Goal: Information Seeking & Learning: Compare options

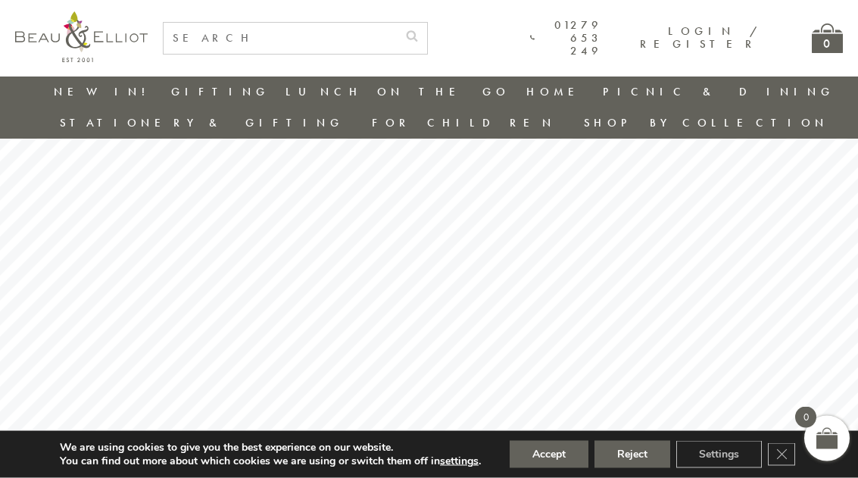
scroll to position [33, 0]
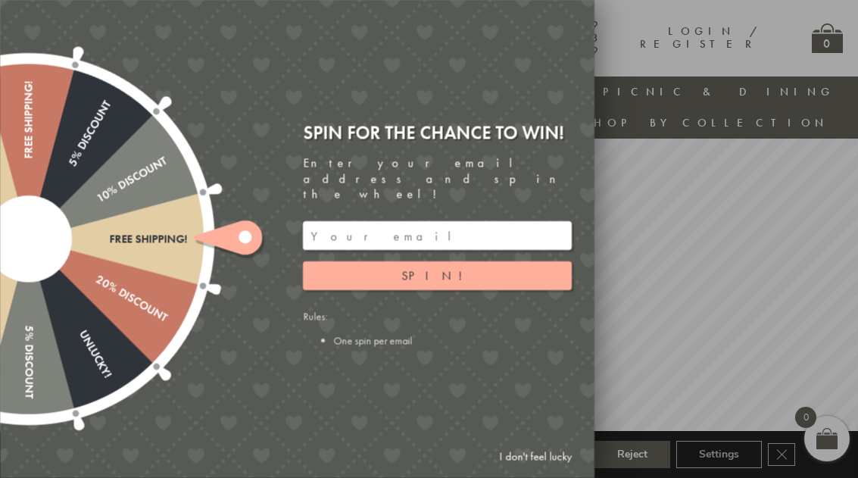
click at [771, 274] on div at bounding box center [429, 239] width 858 height 478
click at [525, 470] on link "I don't feel lucky" at bounding box center [535, 456] width 88 height 28
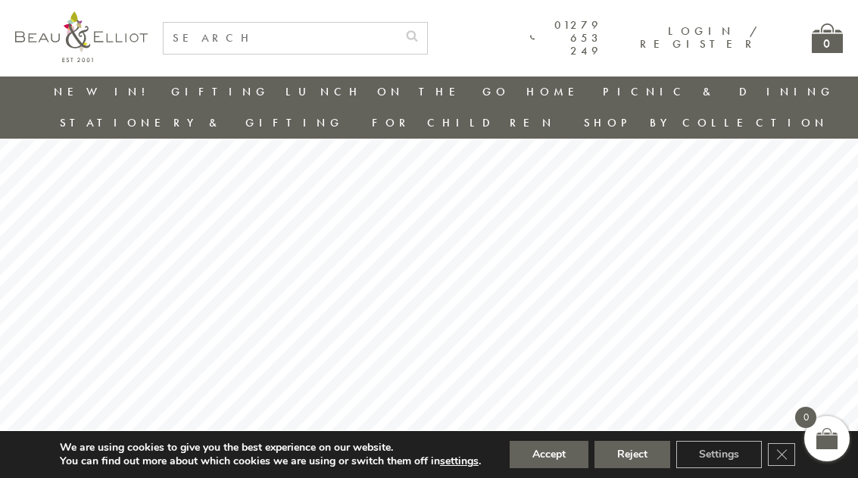
click at [300, 123] on link "Insulated Lunch Bags" at bounding box center [368, 136] width 136 height 26
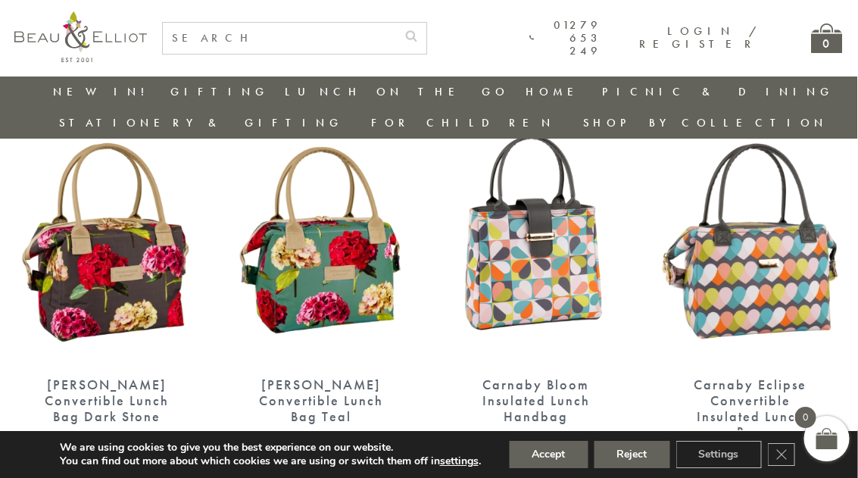
scroll to position [575, 3]
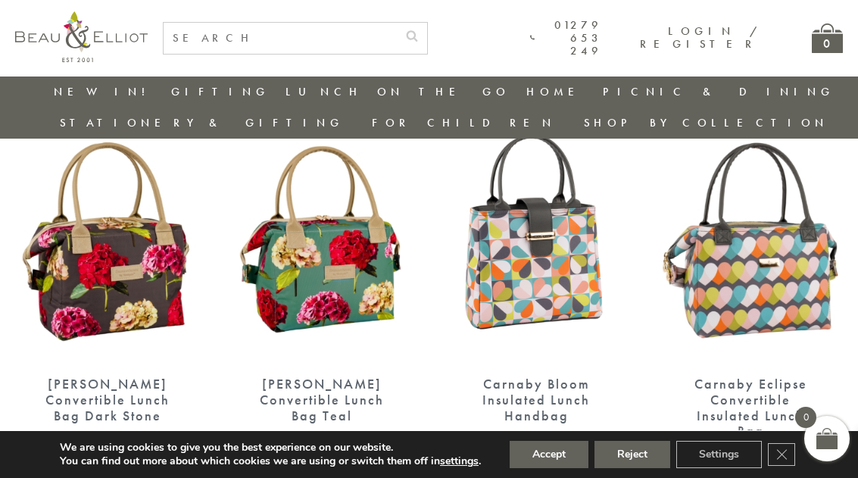
click at [306, 376] on div "[PERSON_NAME] Convertible Lunch Bag Teal" at bounding box center [321, 399] width 131 height 47
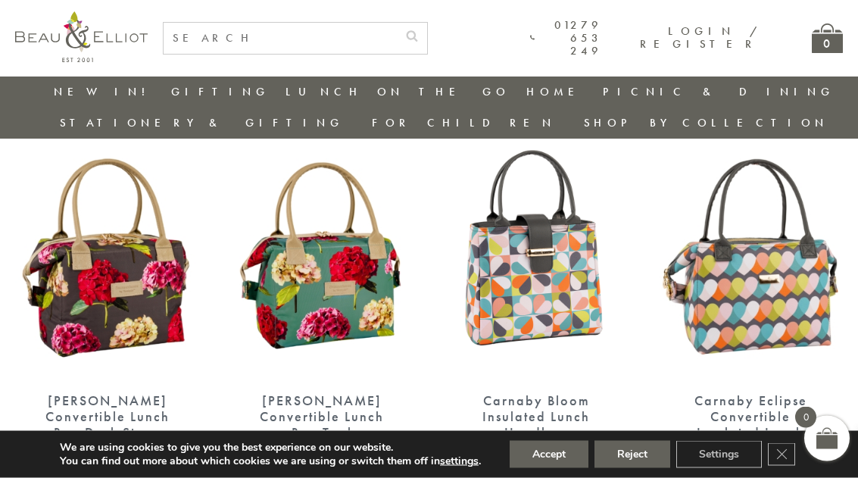
scroll to position [580, 0]
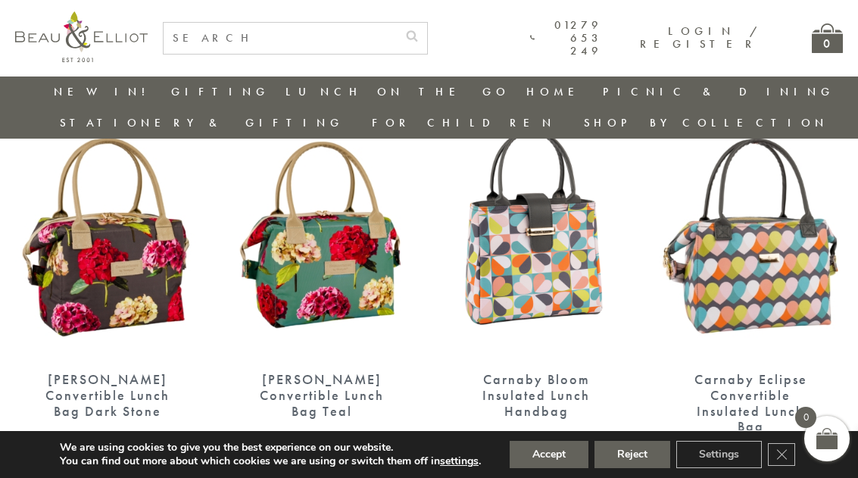
click at [61, 372] on div "[PERSON_NAME] Convertible Lunch Bag Dark Stone" at bounding box center [107, 395] width 131 height 47
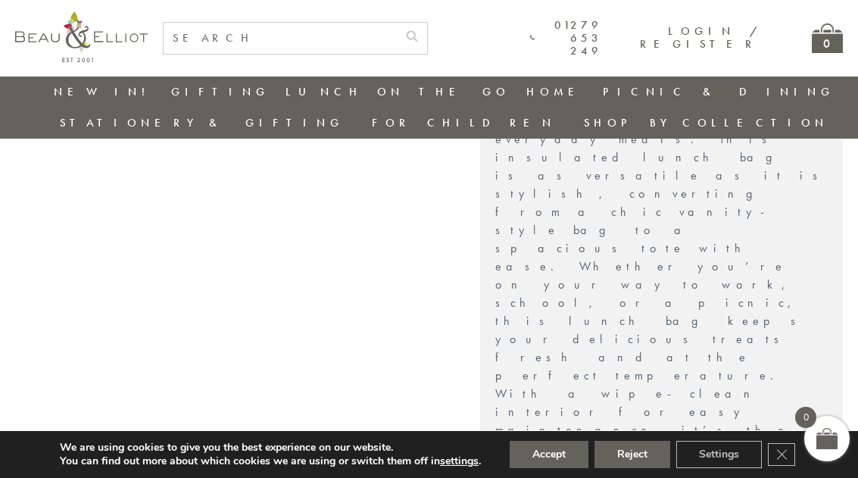
scroll to position [619, 0]
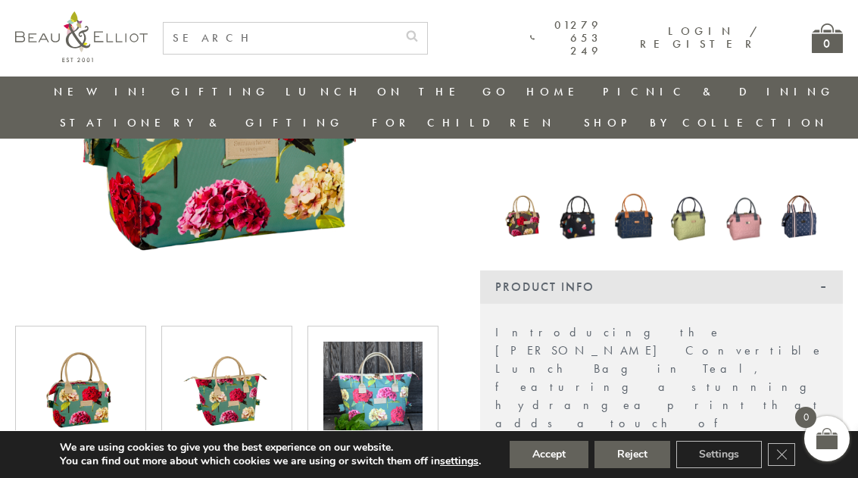
click at [196, 341] on img at bounding box center [226, 390] width 99 height 99
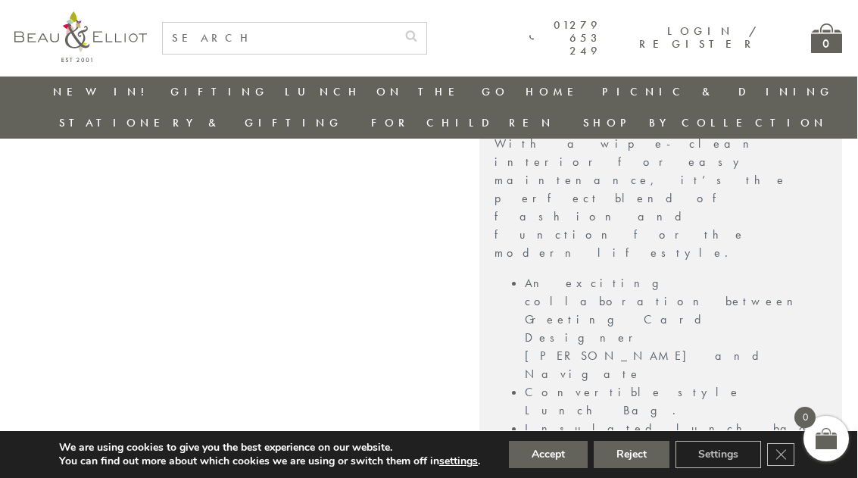
scroll to position [875, 12]
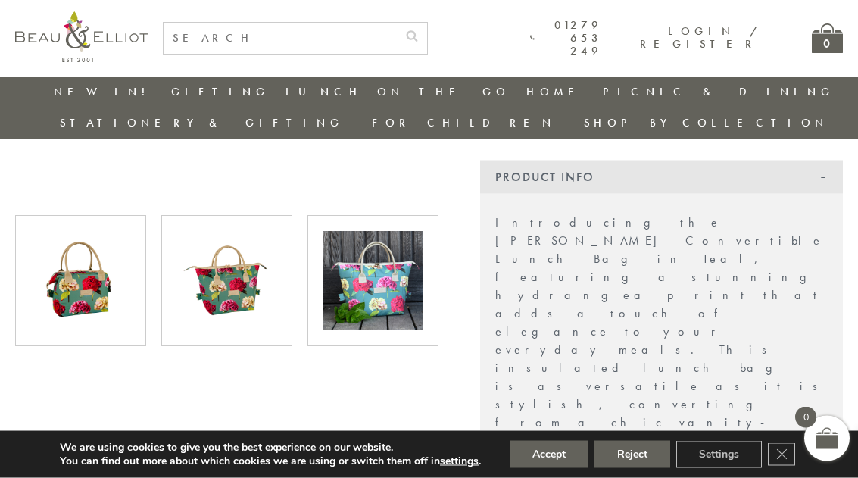
click at [795, 160] on div "Product Info" at bounding box center [661, 176] width 363 height 33
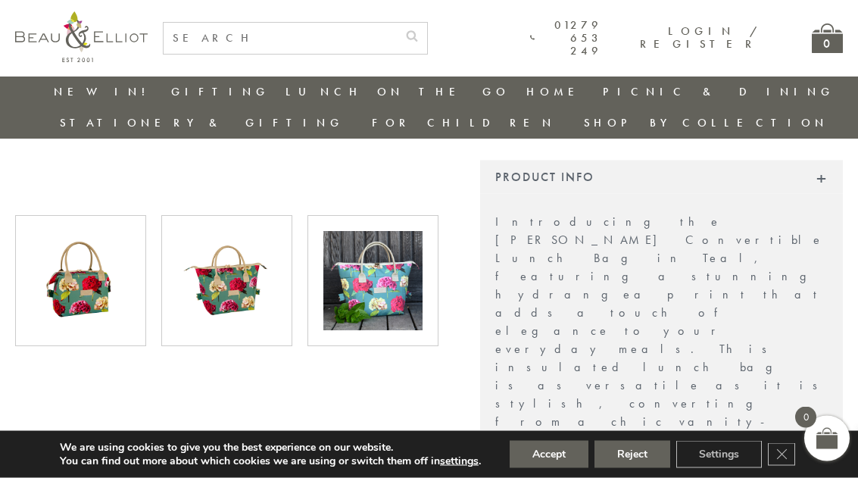
scroll to position [419, 12]
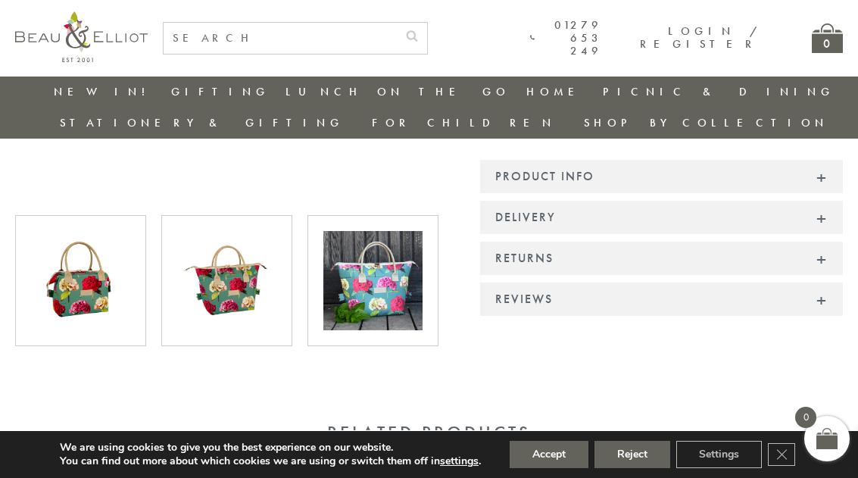
click at [776, 160] on div "Product Info" at bounding box center [661, 176] width 363 height 33
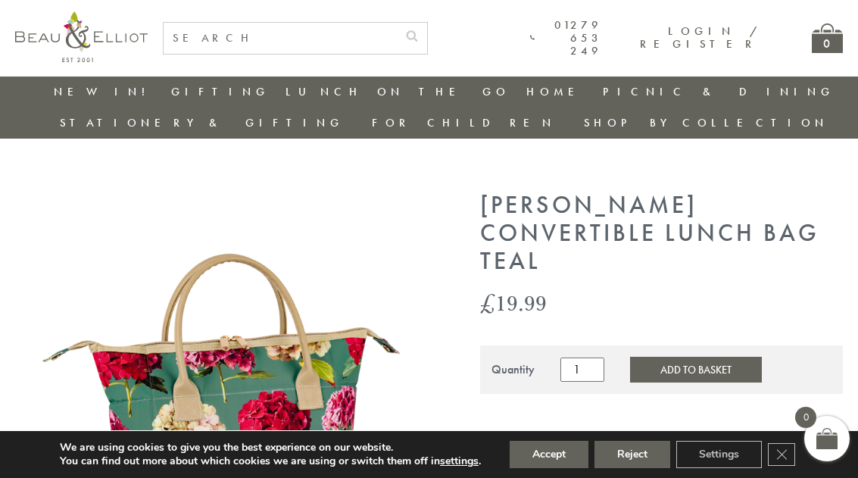
scroll to position [1305, 12]
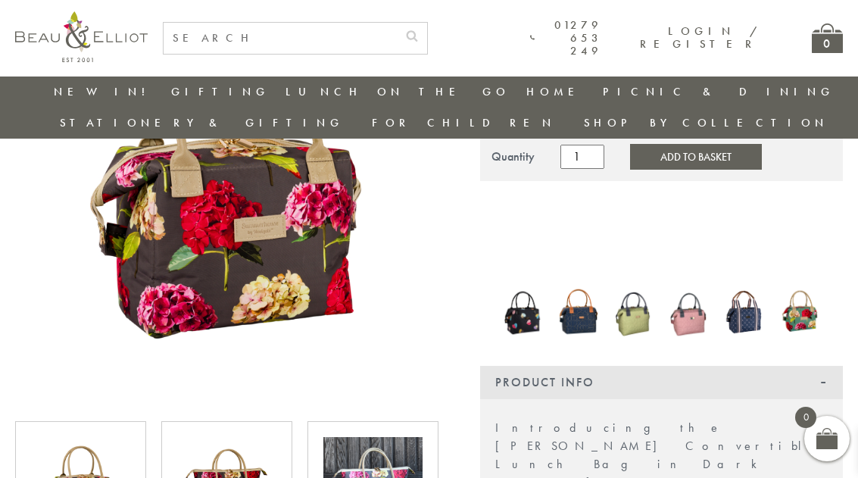
scroll to position [213, 12]
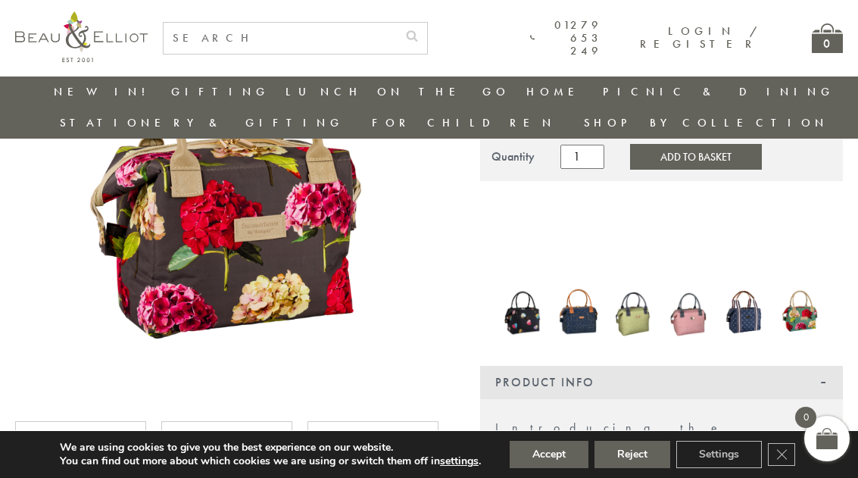
click at [630, 284] on img at bounding box center [633, 312] width 40 height 56
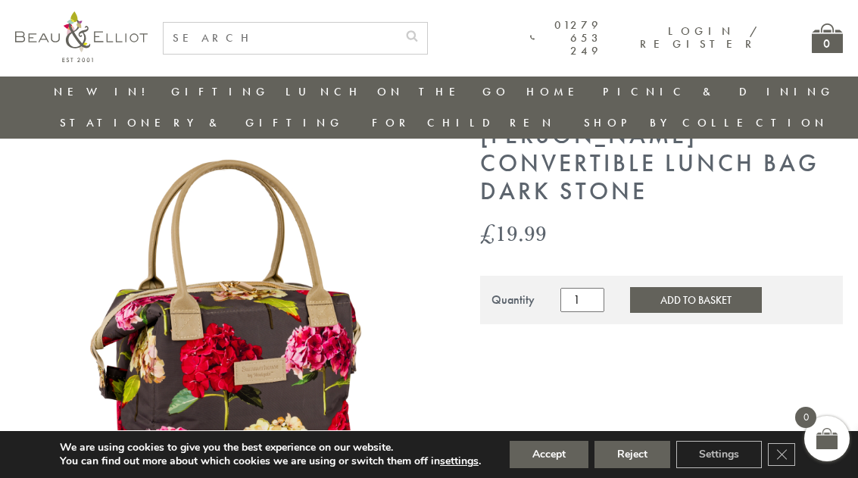
scroll to position [68, 12]
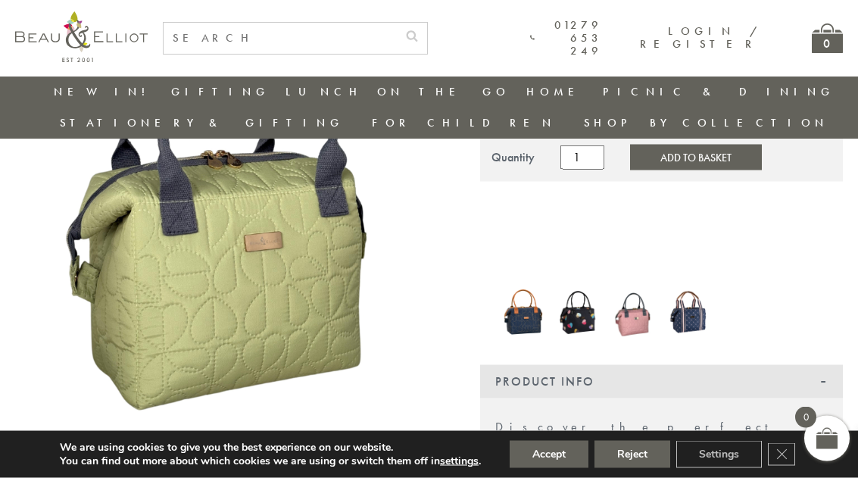
scroll to position [185, 0]
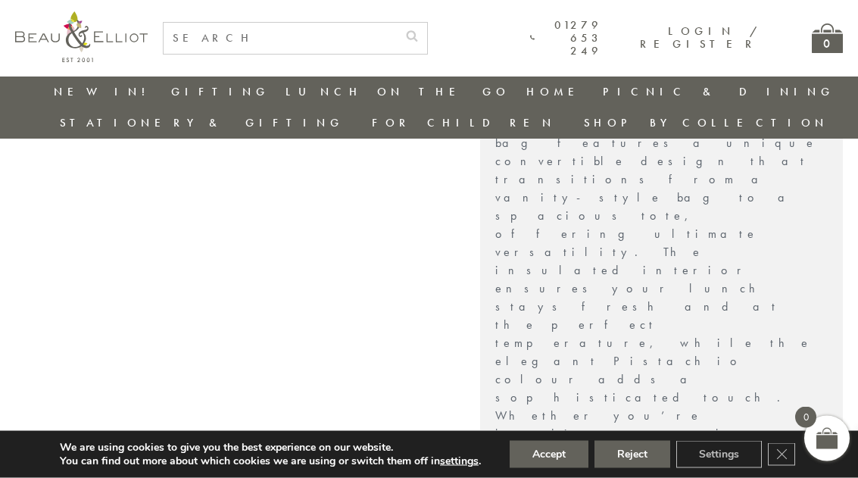
scroll to position [662, 0]
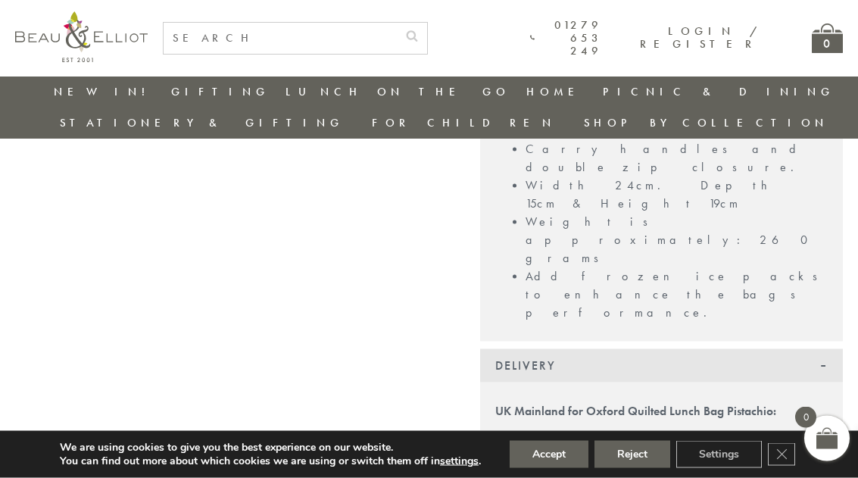
scroll to position [1256, 0]
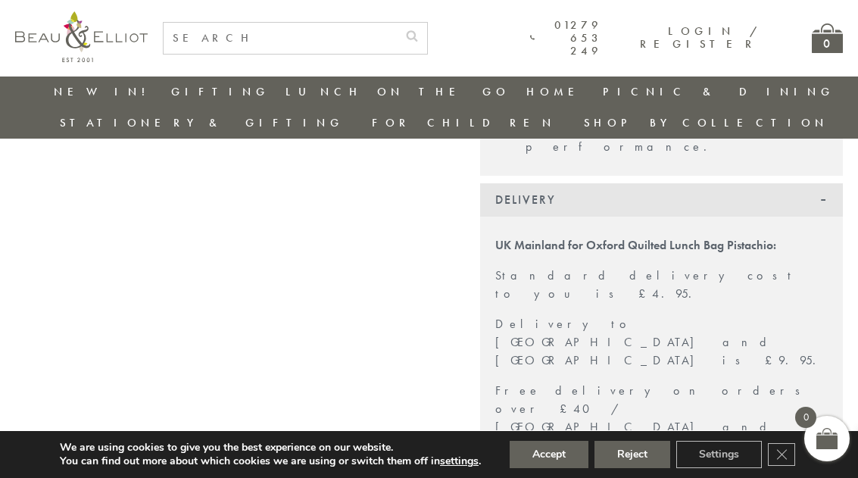
scroll to position [1413, 0]
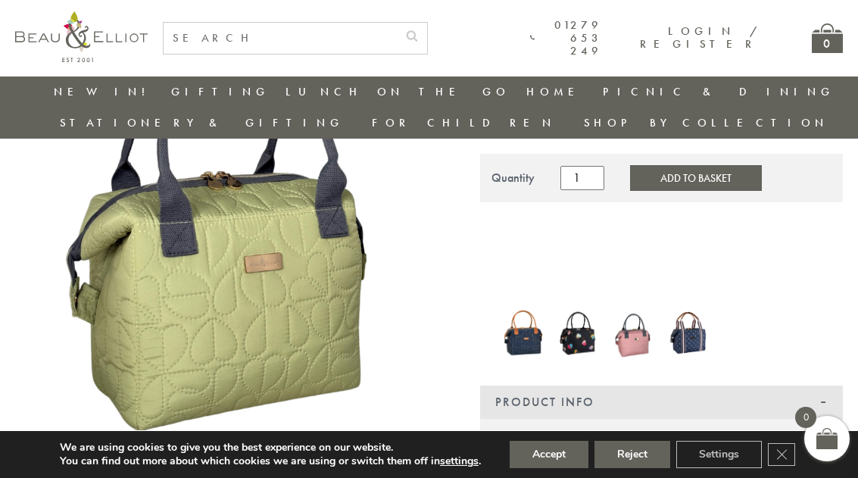
scroll to position [169, 0]
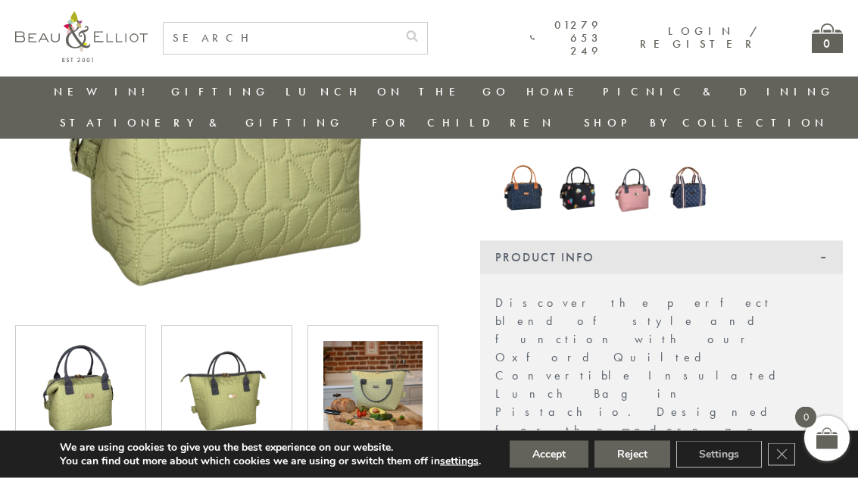
click at [182, 353] on img at bounding box center [226, 390] width 99 height 99
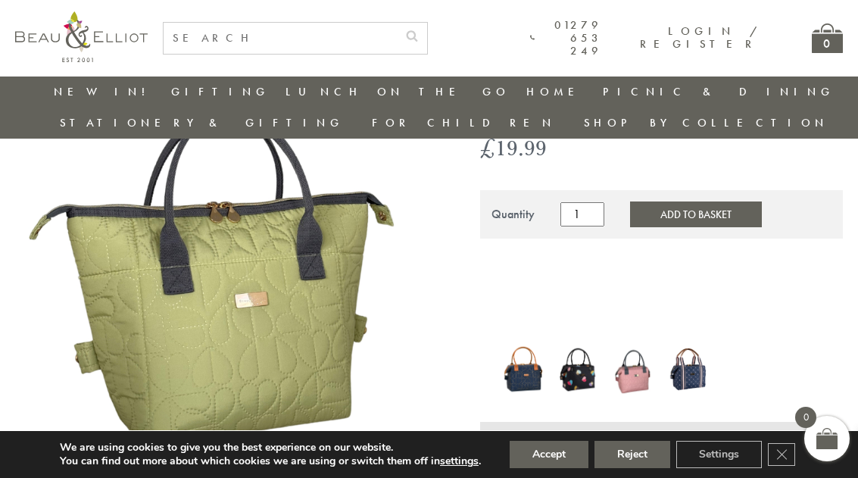
scroll to position [0, 0]
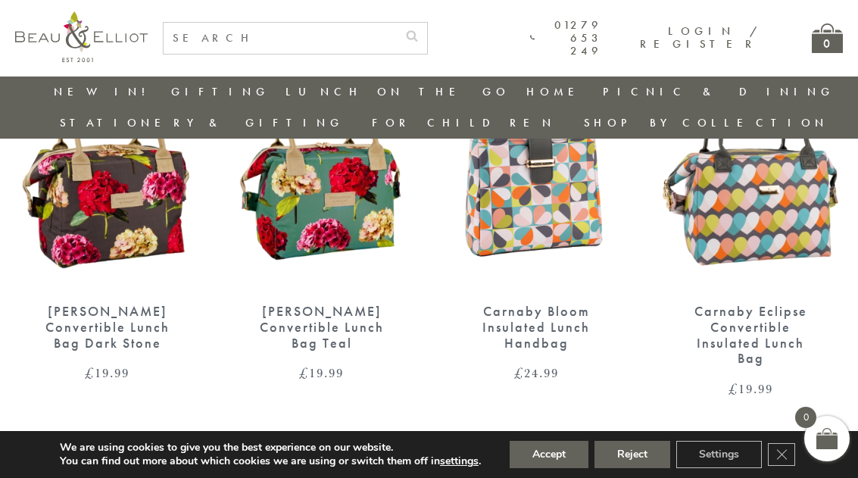
scroll to position [652, 0]
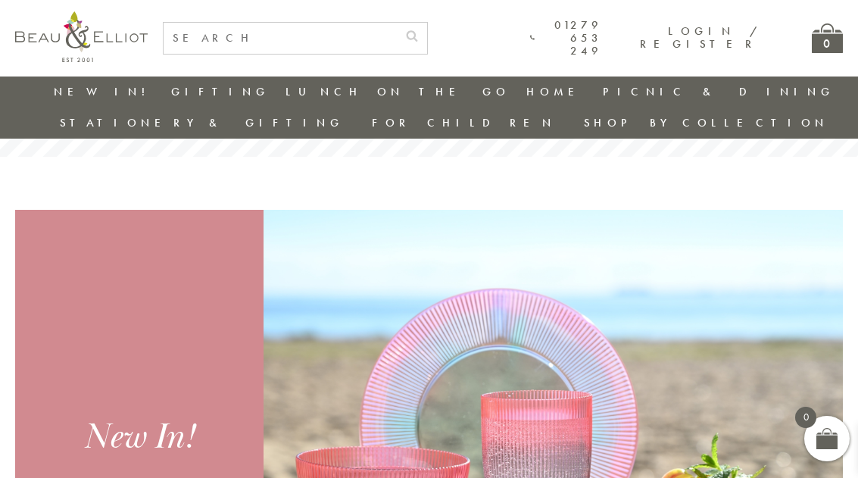
scroll to position [369, 0]
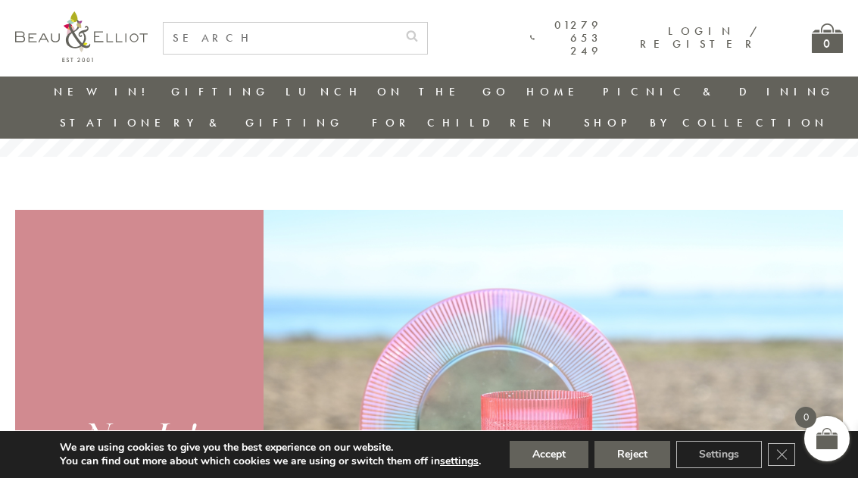
click at [285, 114] on ul "Insulated Lunch Bags Insulated Drinks Bottles Insulated Travel Mugs Insulated F…" at bounding box center [368, 226] width 167 height 238
click at [300, 124] on link "Insulated Lunch Bags" at bounding box center [368, 136] width 136 height 26
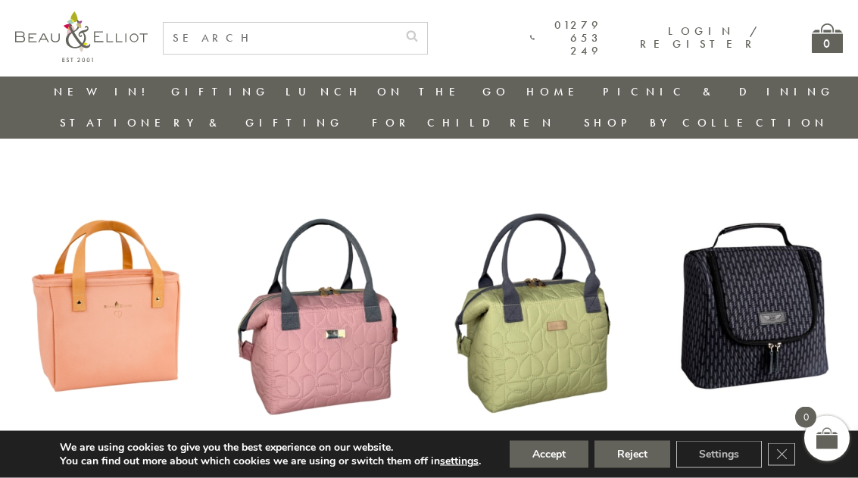
scroll to position [1325, 0]
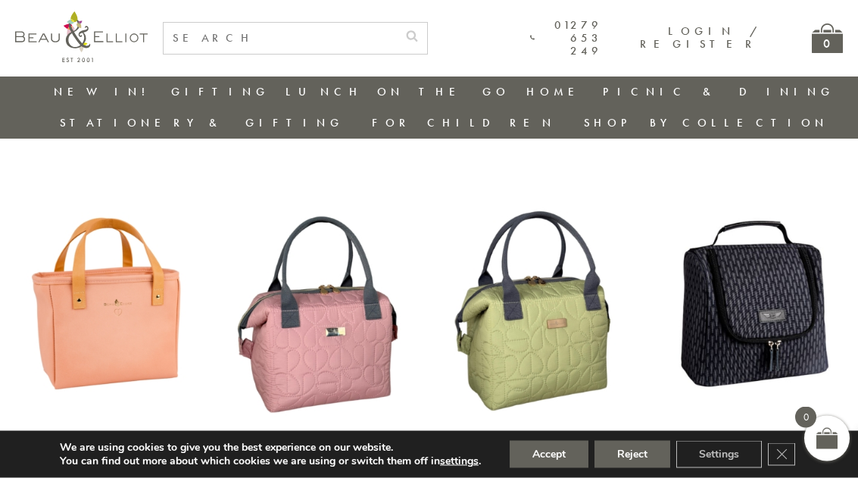
click at [101, 436] on div "Lexington Lunch Bag Blush" at bounding box center [107, 451] width 131 height 31
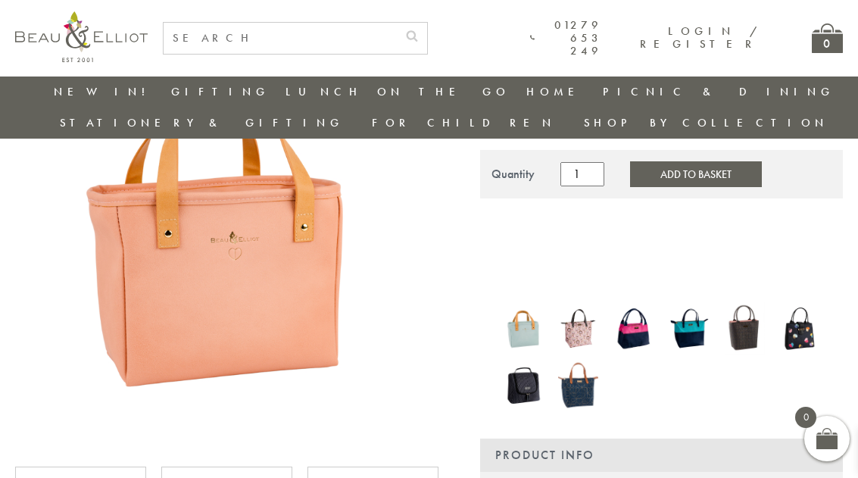
scroll to position [247, 0]
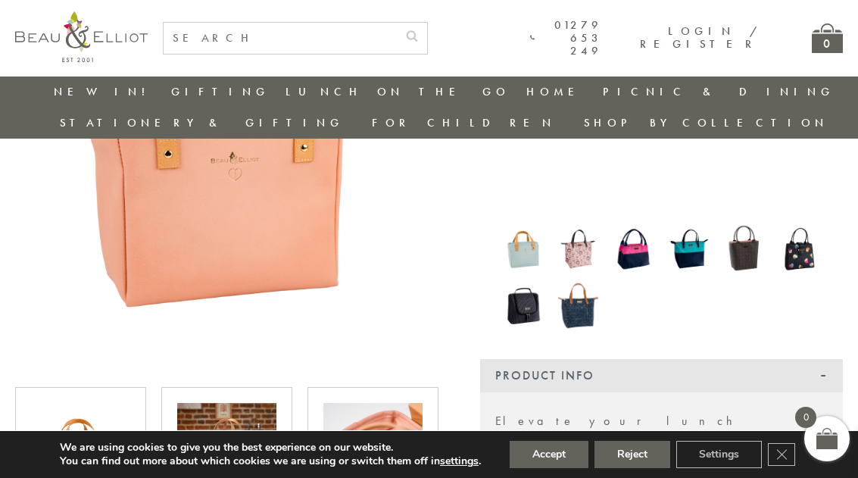
click at [376, 403] on img at bounding box center [372, 452] width 99 height 99
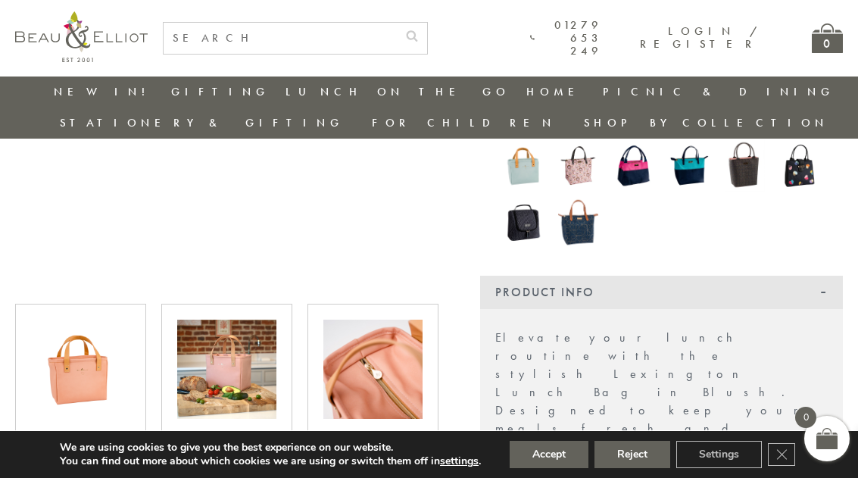
scroll to position [331, 0]
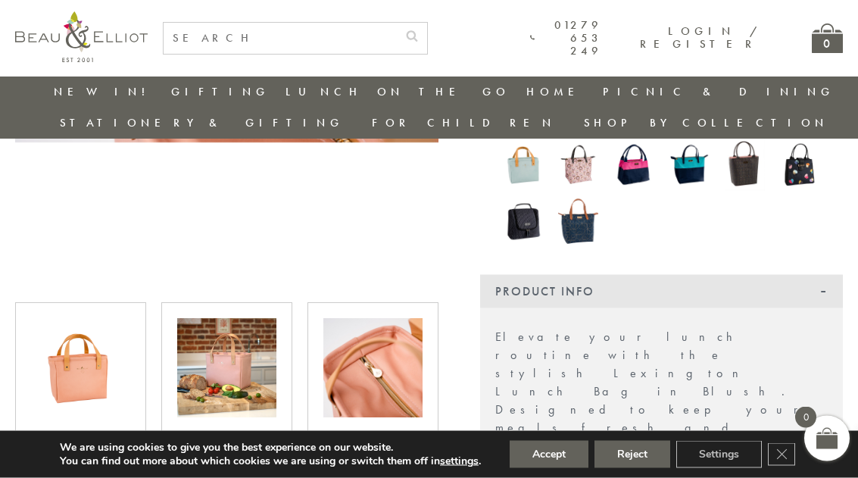
click at [202, 319] on img at bounding box center [226, 368] width 99 height 99
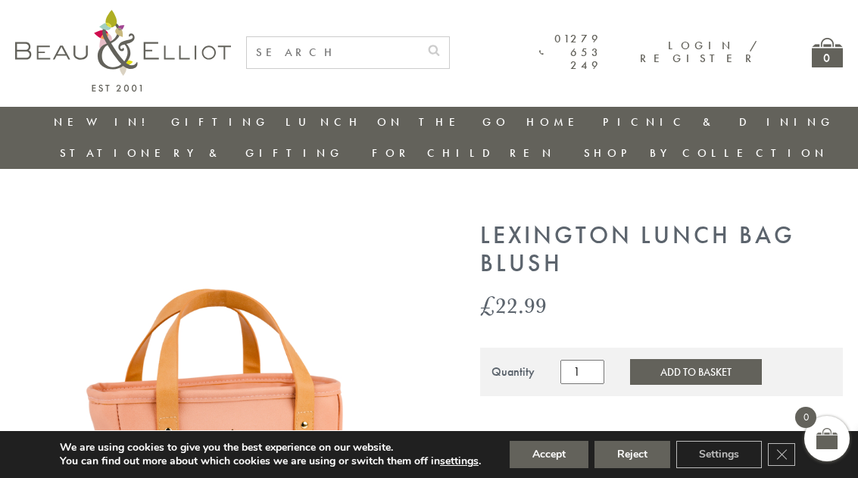
scroll to position [0, 0]
